Goal: Navigation & Orientation: Find specific page/section

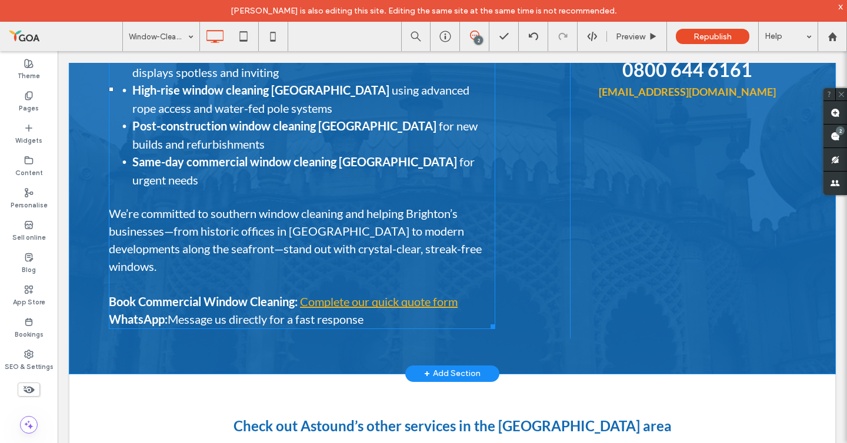
scroll to position [8325, 0]
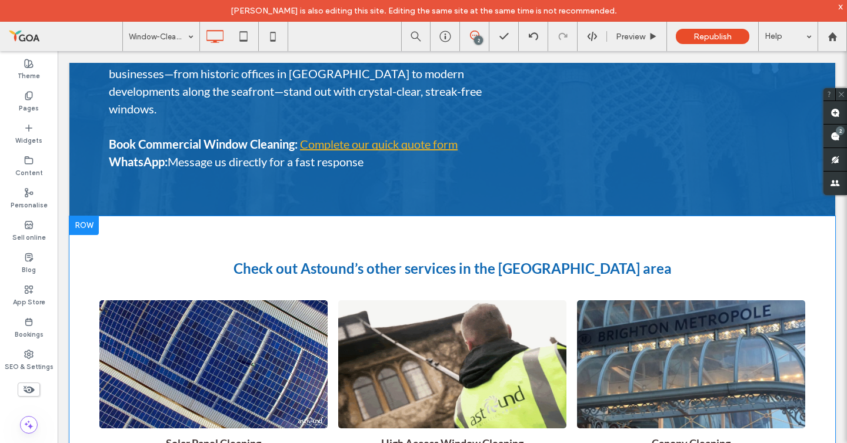
click at [229, 300] on img at bounding box center [213, 364] width 228 height 128
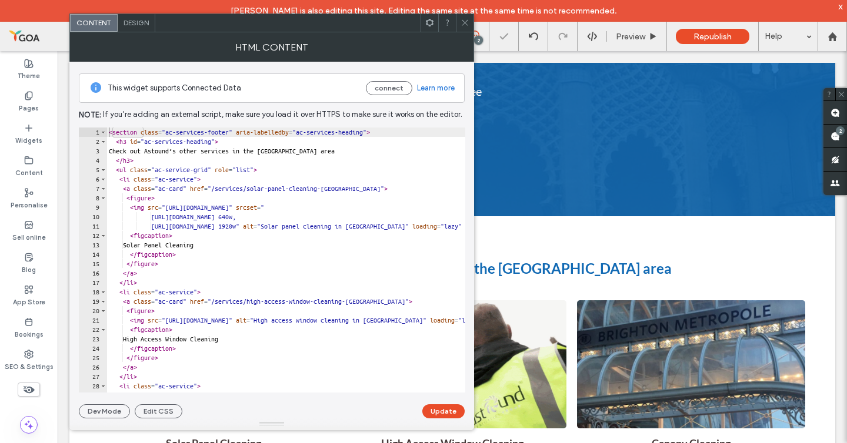
click at [463, 24] on use at bounding box center [465, 23] width 6 height 6
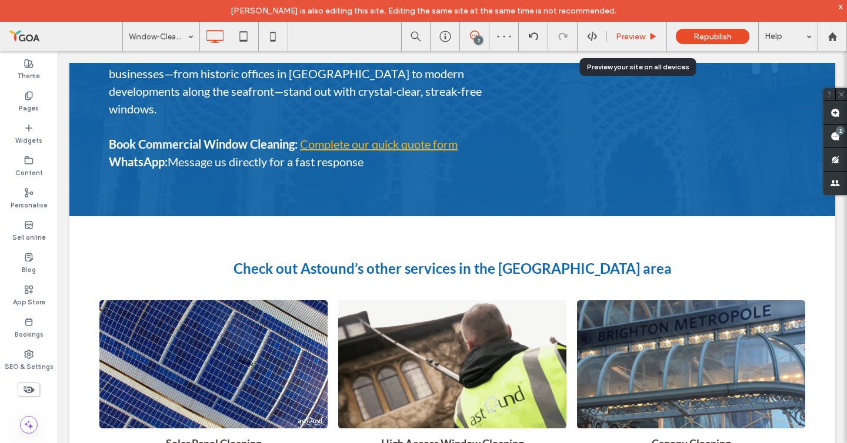
click at [641, 39] on span "Preview" at bounding box center [630, 37] width 29 height 10
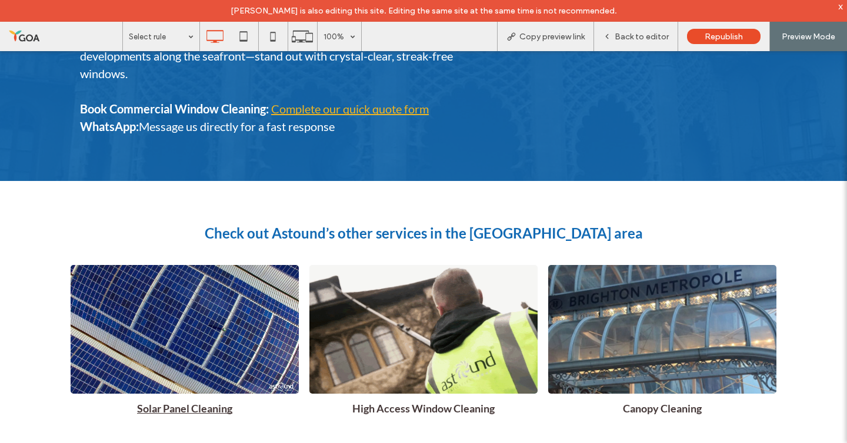
scroll to position [8290, 0]
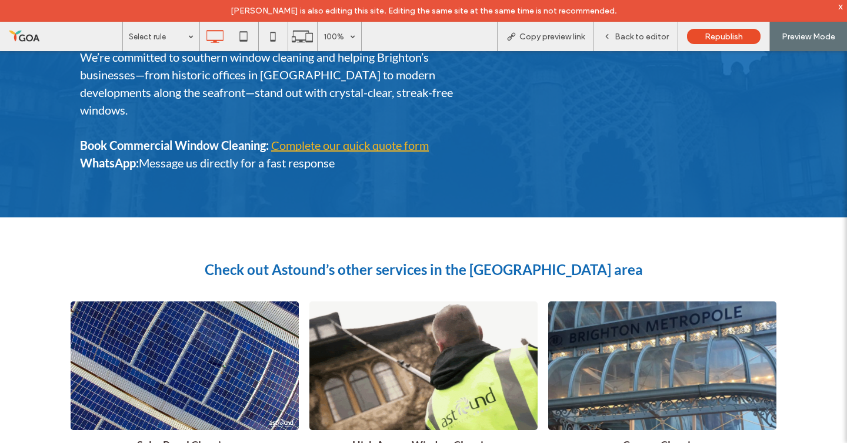
click at [183, 430] on figcaption "Solar Panel Cleaning" at bounding box center [185, 445] width 228 height 30
click at [183, 282] on div at bounding box center [423, 221] width 847 height 443
click at [649, 38] on span "Back to editor" at bounding box center [641, 37] width 54 height 10
